Goal: Book appointment/travel/reservation

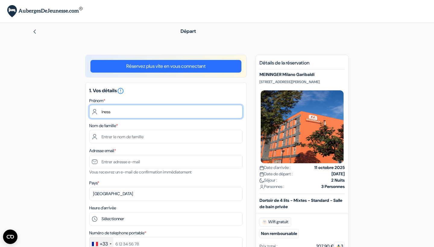
type input "Iness"
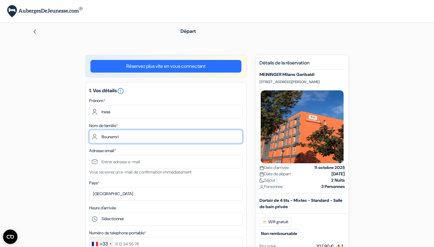
type input "Bounemri"
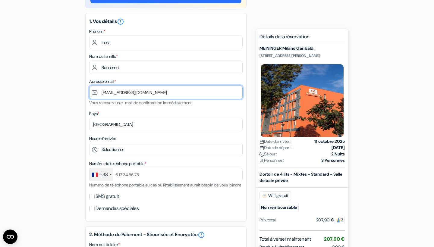
scroll to position [69, 0]
type input "[EMAIL_ADDRESS][DOMAIN_NAME]"
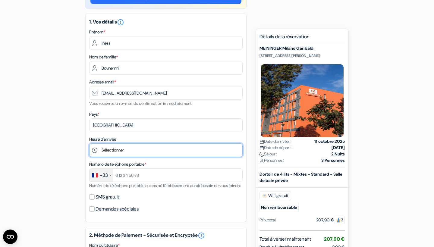
select select "9"
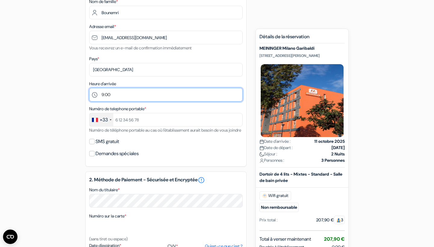
scroll to position [127, 0]
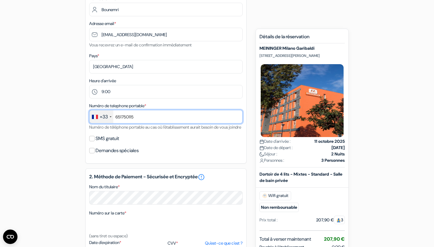
type input "651750115"
click at [39, 110] on div "add_box MEININGER Milano Garibaldi Via Privata Giovanni Calvino 11, Milan, Ital…" at bounding box center [217, 167] width 398 height 479
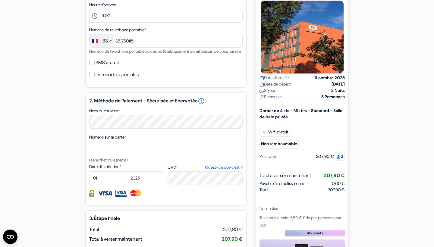
scroll to position [204, 0]
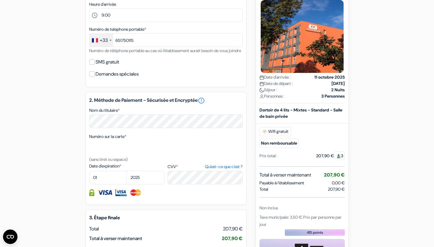
click at [92, 65] on input "SMS gratuit" at bounding box center [91, 61] width 5 height 5
checkbox input "true"
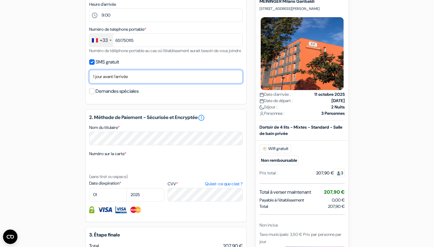
select select "0"
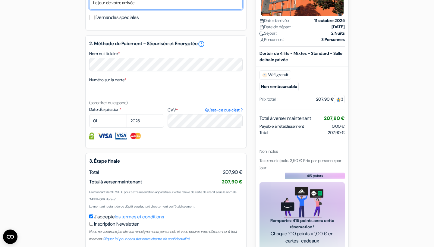
scroll to position [278, 0]
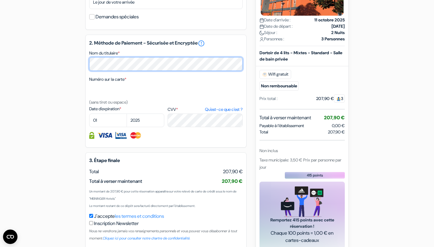
drag, startPoint x: 105, startPoint y: 84, endPoint x: 89, endPoint y: 74, distance: 18.7
click at [74, 70] on div "add_box MEININGER Milano Garibaldi Via Privata Giovanni Calvino 11, Milan, Ital…" at bounding box center [217, 25] width 398 height 496
click at [27, 119] on div "add_box MEININGER Milano Garibaldi Via Privata Giovanni Calvino 11, Milan, Ital…" at bounding box center [217, 25] width 398 height 496
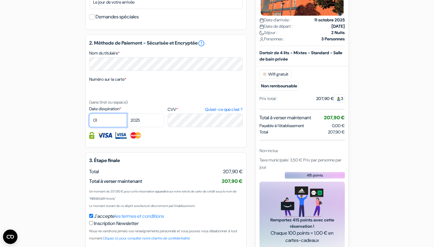
select select "09"
select select "2027"
click at [74, 129] on div "add_box MEININGER Milano Garibaldi Via Privata Giovanni Calvino 11, Milan, Ital…" at bounding box center [217, 25] width 398 height 496
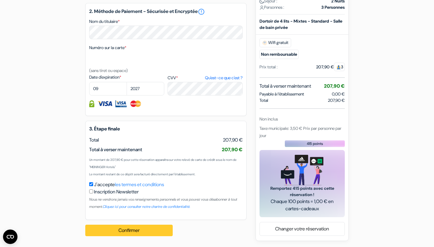
scroll to position [317, 0]
click at [131, 230] on button "Confirmer Loading..." at bounding box center [128, 230] width 87 height 11
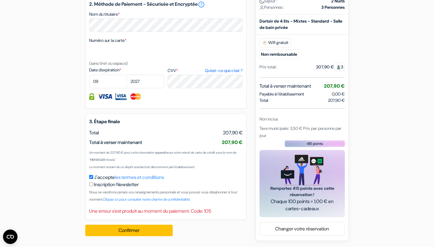
scroll to position [281, 0]
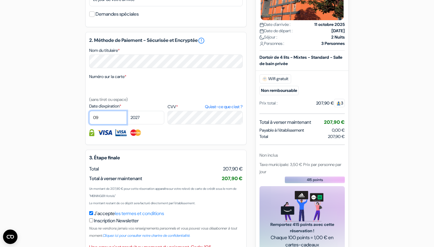
select select "11"
select select "2029"
click at [66, 123] on div "add_box MEININGER Milano Garibaldi Via Privata Giovanni Calvino 11, Milan, Ital…" at bounding box center [217, 25] width 398 height 503
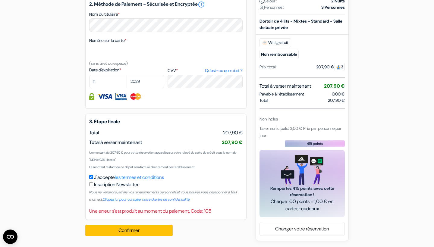
scroll to position [324, 0]
click at [133, 233] on button "Confirmer Loading..." at bounding box center [128, 230] width 87 height 11
